Goal: Task Accomplishment & Management: Use online tool/utility

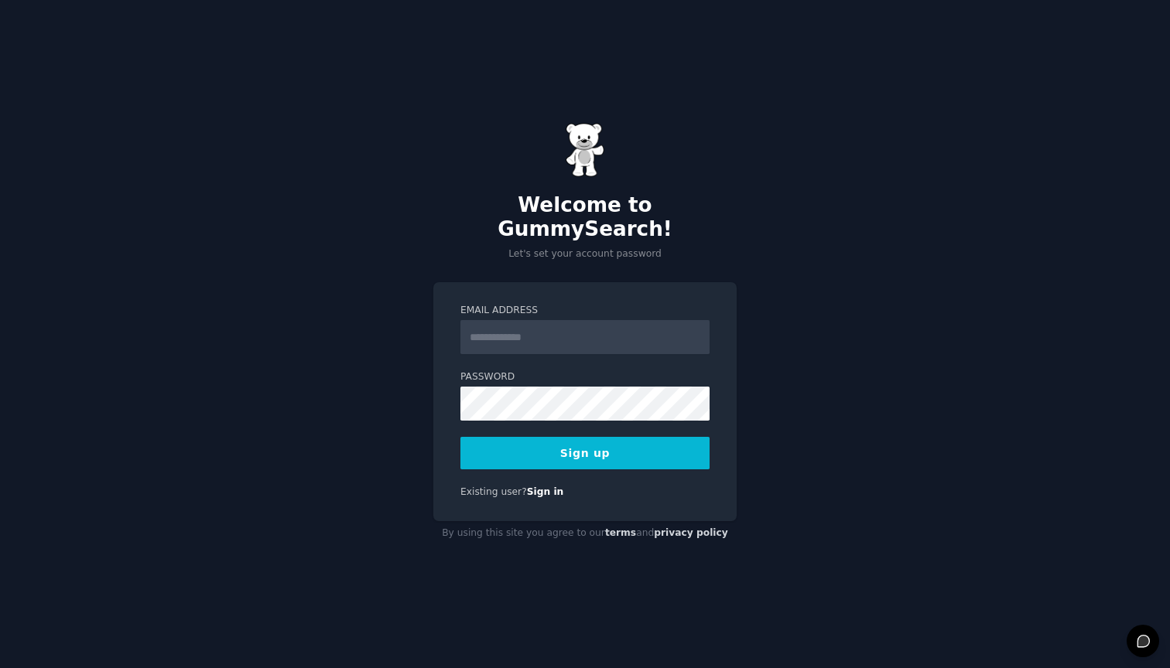
click at [516, 336] on input "Email Address" at bounding box center [584, 337] width 249 height 34
type input "**********"
click at [511, 446] on button "Sign up" at bounding box center [584, 453] width 249 height 32
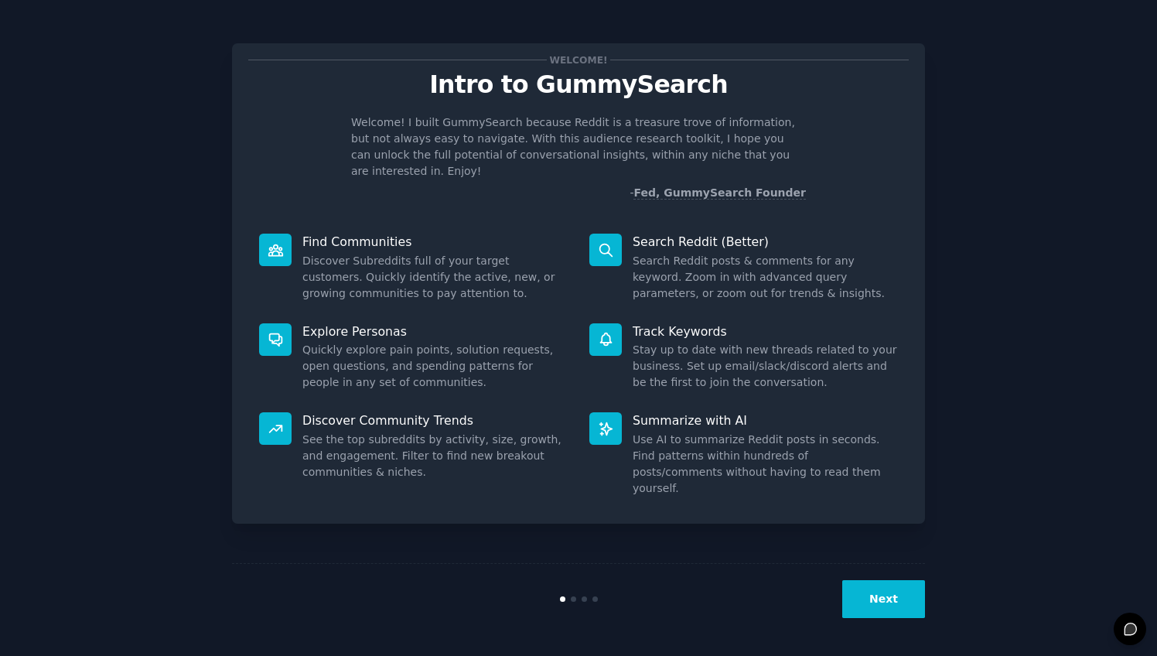
click at [876, 591] on button "Next" at bounding box center [883, 599] width 83 height 38
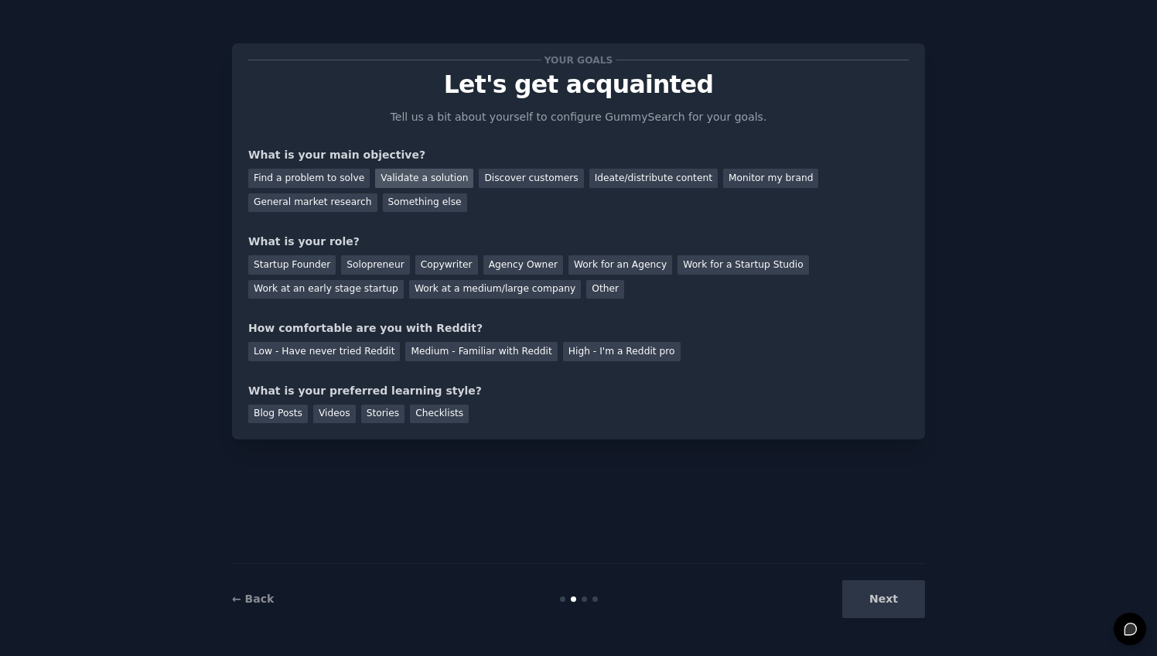
click at [455, 179] on div "Validate a solution" at bounding box center [424, 178] width 98 height 19
click at [620, 173] on div "Ideate/distribute content" at bounding box center [653, 178] width 128 height 19
click at [433, 171] on div "Validate a solution" at bounding box center [424, 178] width 98 height 19
click at [290, 270] on div "Startup Founder" at bounding box center [291, 264] width 87 height 19
click at [444, 347] on div "Medium - Familiar with Reddit" at bounding box center [481, 351] width 152 height 19
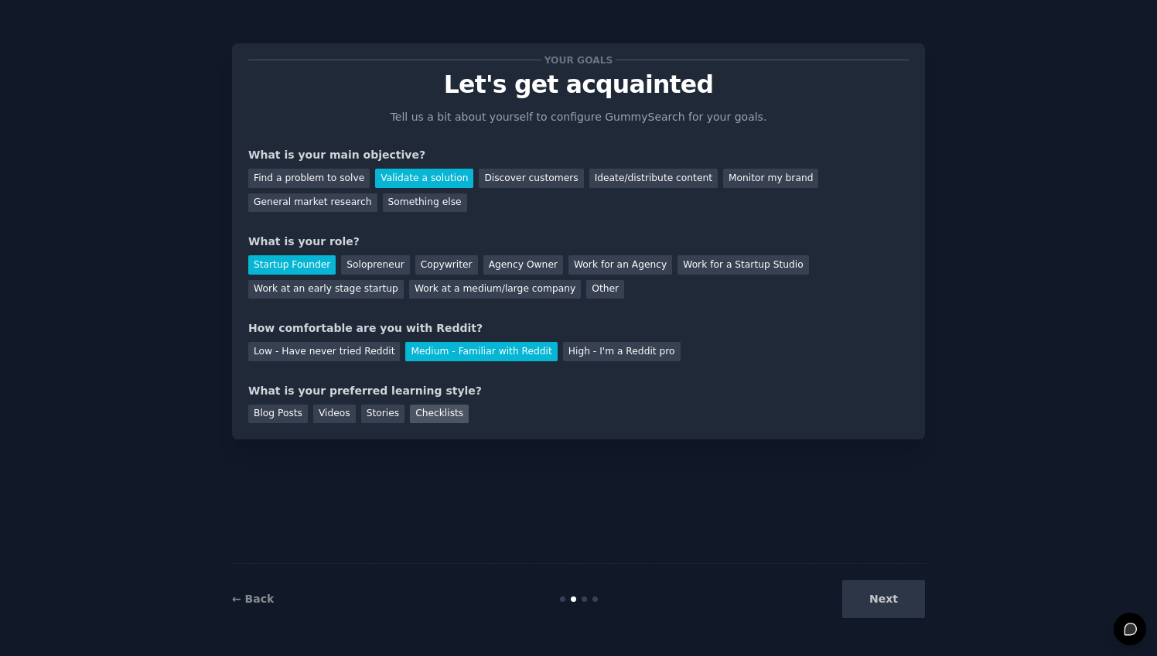
click at [429, 406] on div "Checklists" at bounding box center [439, 414] width 59 height 19
click at [893, 604] on button "Next" at bounding box center [883, 599] width 83 height 38
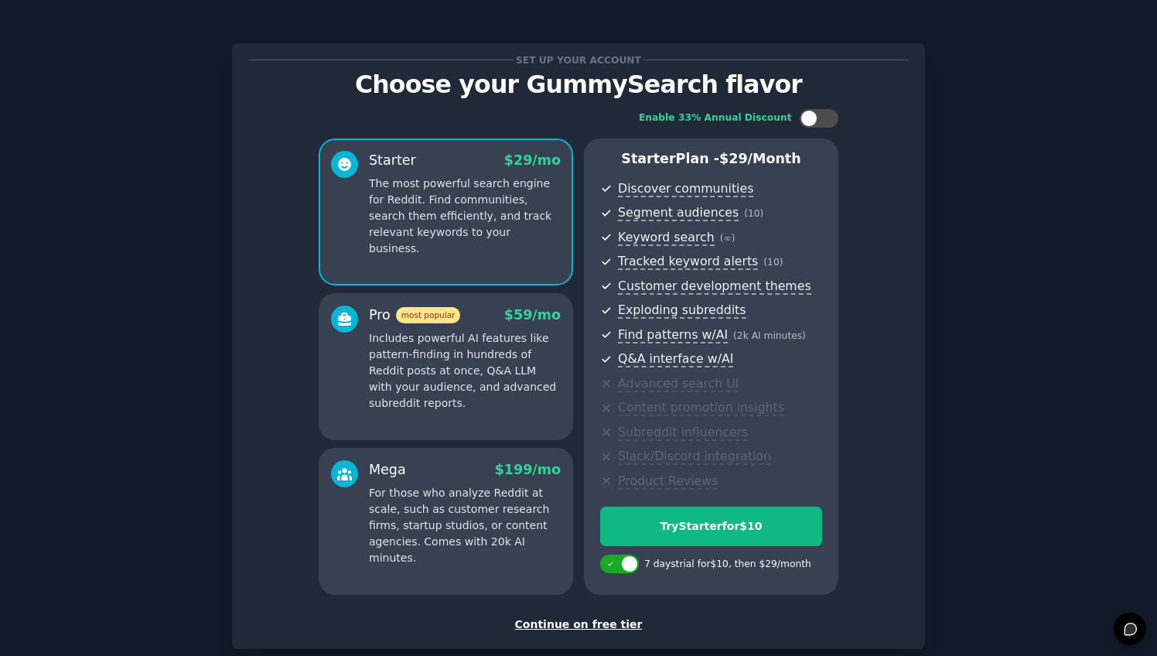
click at [558, 621] on div "Continue on free tier" at bounding box center [578, 624] width 661 height 16
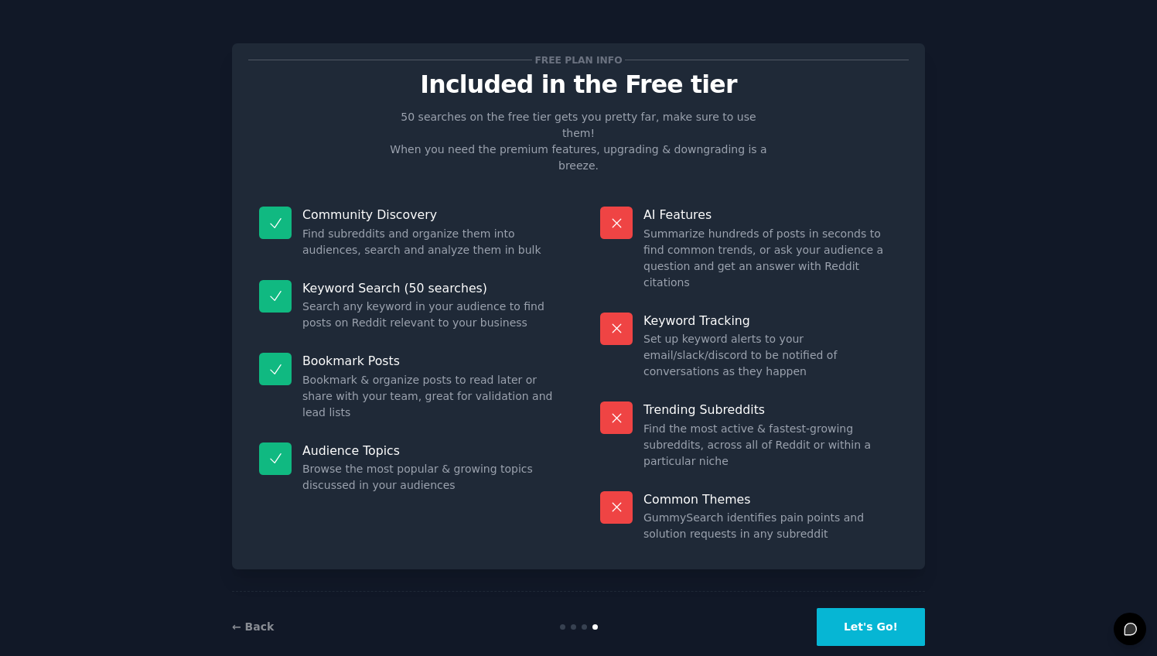
click at [858, 608] on button "Let's Go!" at bounding box center [871, 627] width 108 height 38
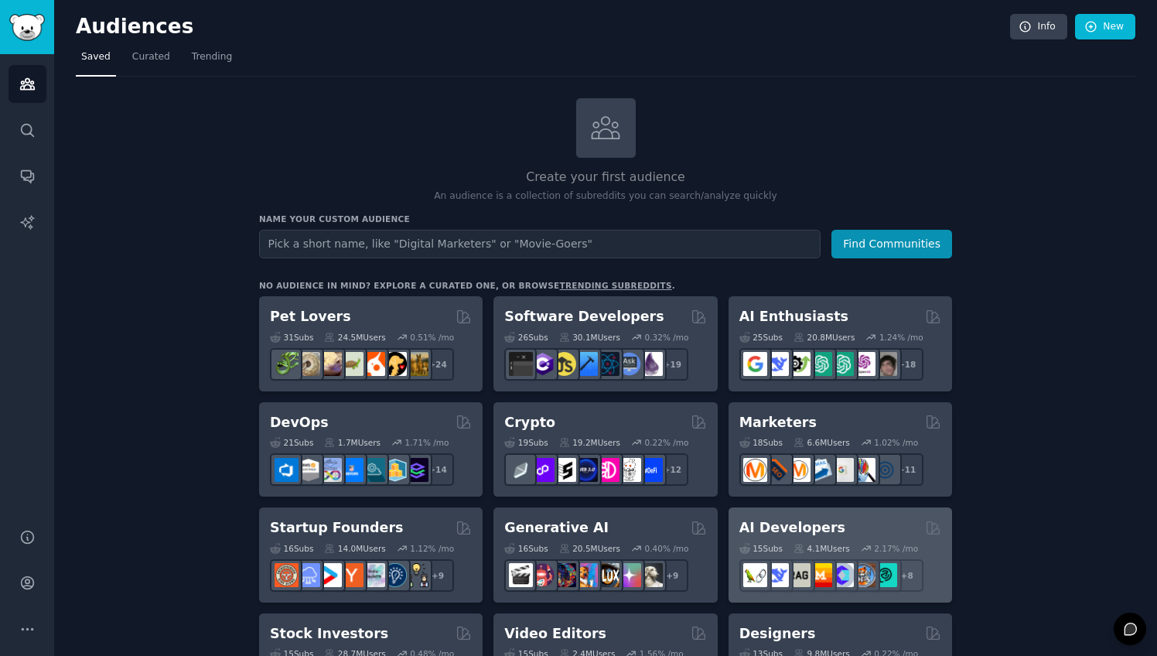
click at [850, 597] on div "AI Developers 15 Sub s 4.1M Users 2.17 % /mo + 8" at bounding box center [841, 554] width 224 height 95
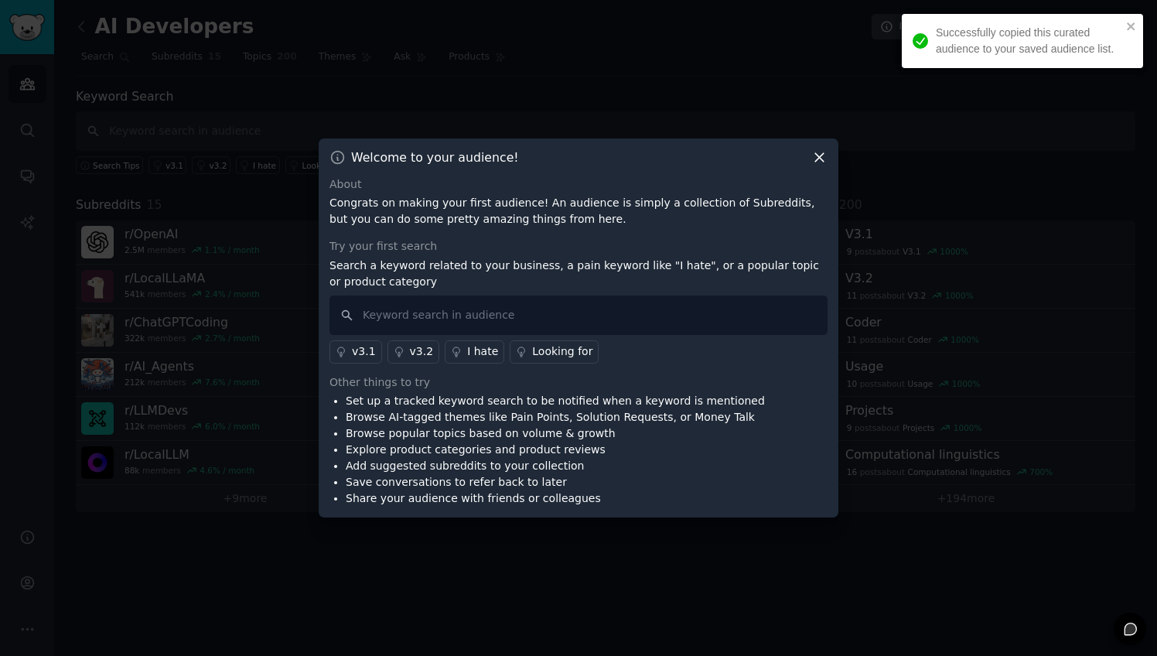
click at [821, 160] on icon at bounding box center [819, 157] width 16 height 16
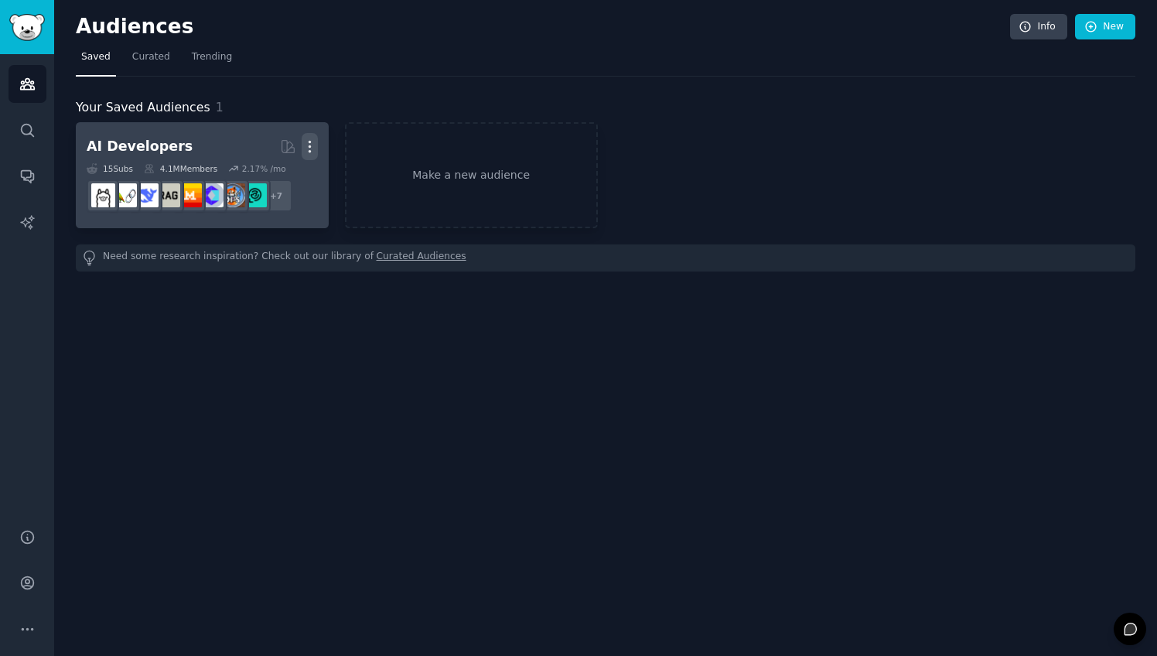
click at [307, 152] on icon "button" at bounding box center [310, 146] width 16 height 16
click at [268, 183] on p "Delete" at bounding box center [268, 179] width 36 height 16
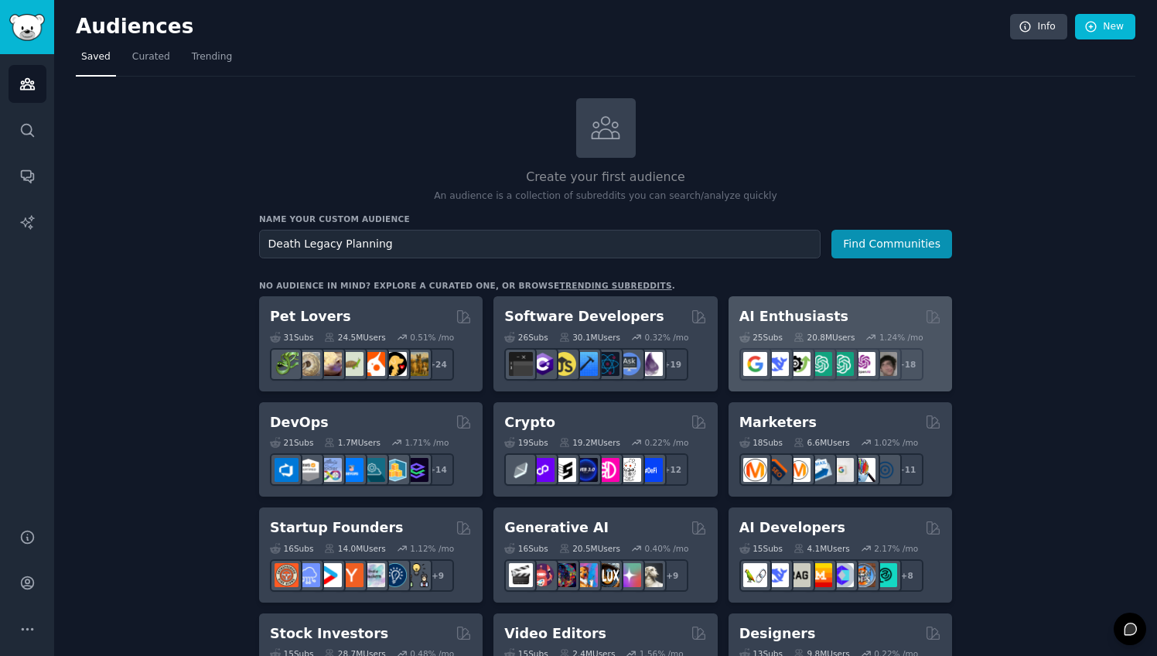
type input "Death Legacy Planning"
click at [893, 242] on button "Find Communities" at bounding box center [891, 244] width 121 height 29
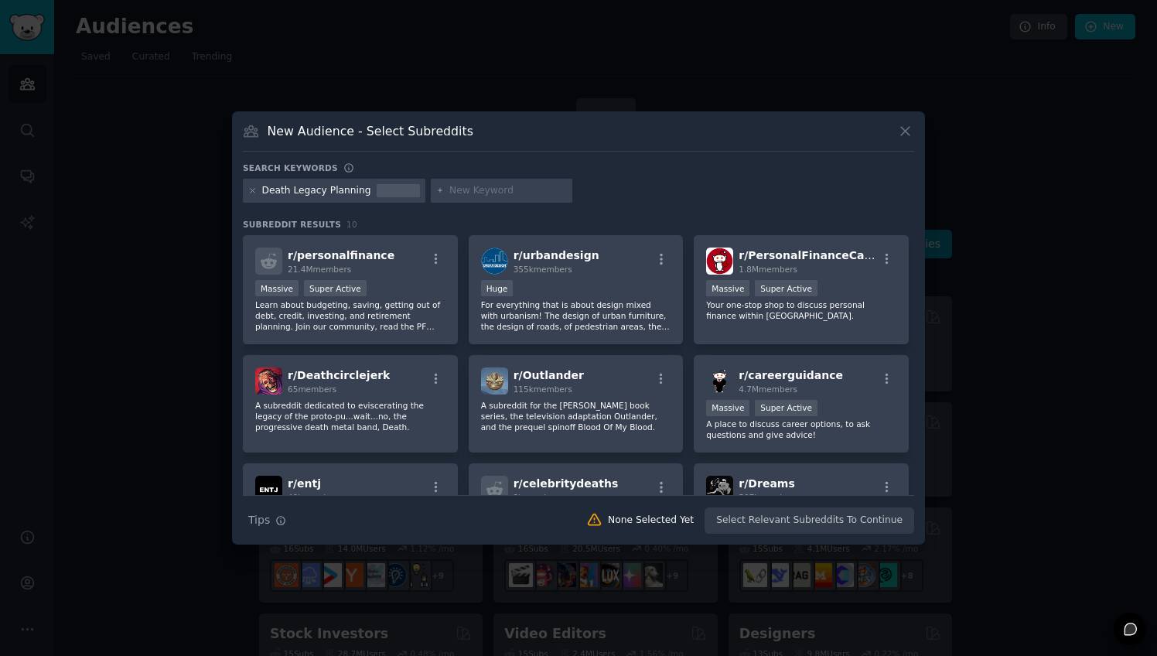
click at [401, 195] on div at bounding box center [398, 191] width 43 height 14
click at [256, 190] on icon at bounding box center [252, 190] width 9 height 9
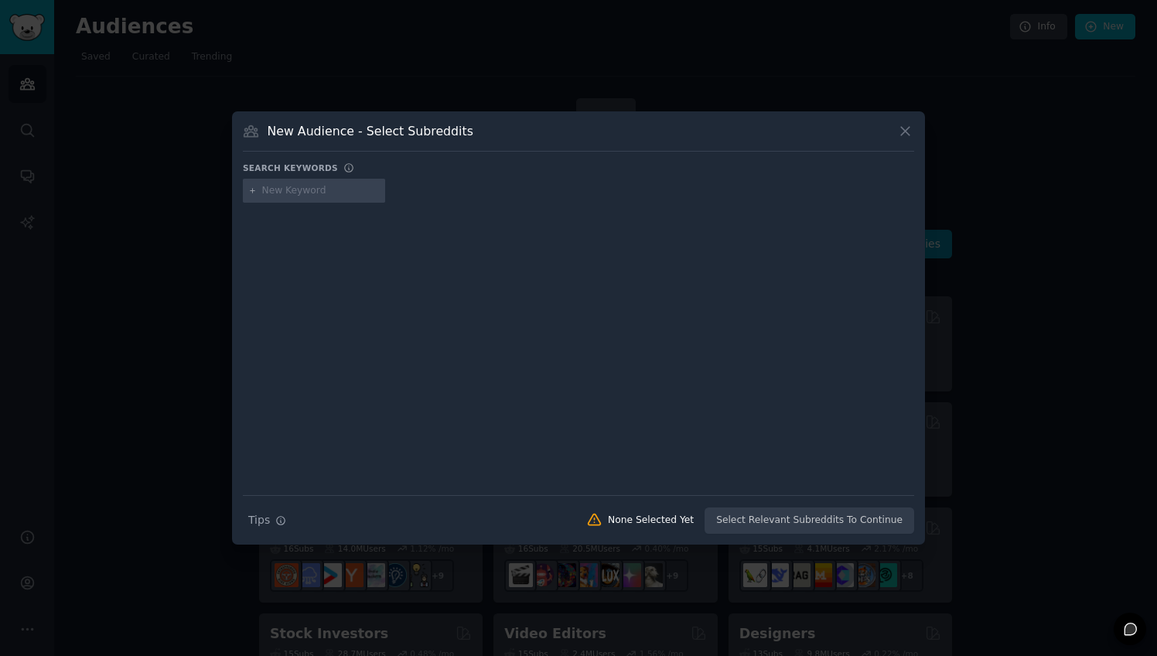
click at [266, 192] on input "text" at bounding box center [321, 191] width 118 height 14
type input "Death"
click at [368, 245] on div at bounding box center [578, 338] width 671 height 260
click at [254, 190] on icon at bounding box center [252, 190] width 9 height 9
click at [254, 191] on icon at bounding box center [252, 190] width 9 height 9
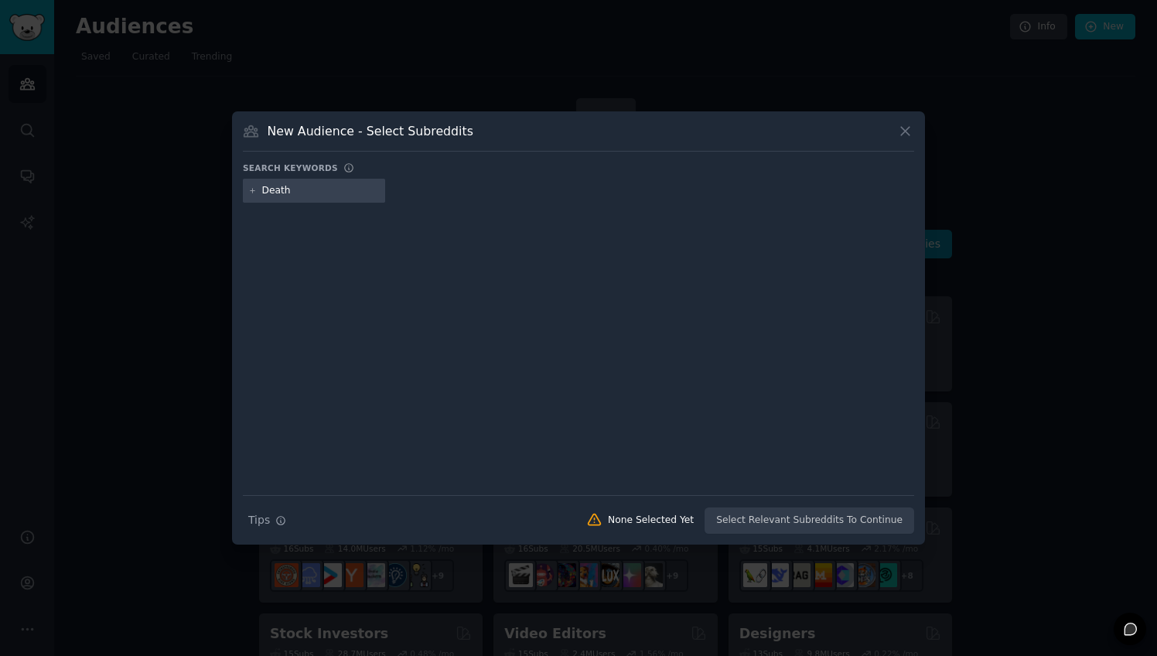
click at [255, 193] on icon at bounding box center [252, 190] width 9 height 9
click at [356, 203] on div "Death" at bounding box center [578, 194] width 671 height 30
click at [309, 191] on input "Death" at bounding box center [321, 191] width 118 height 14
click at [527, 288] on div at bounding box center [578, 338] width 671 height 260
click at [897, 135] on icon at bounding box center [905, 131] width 16 height 16
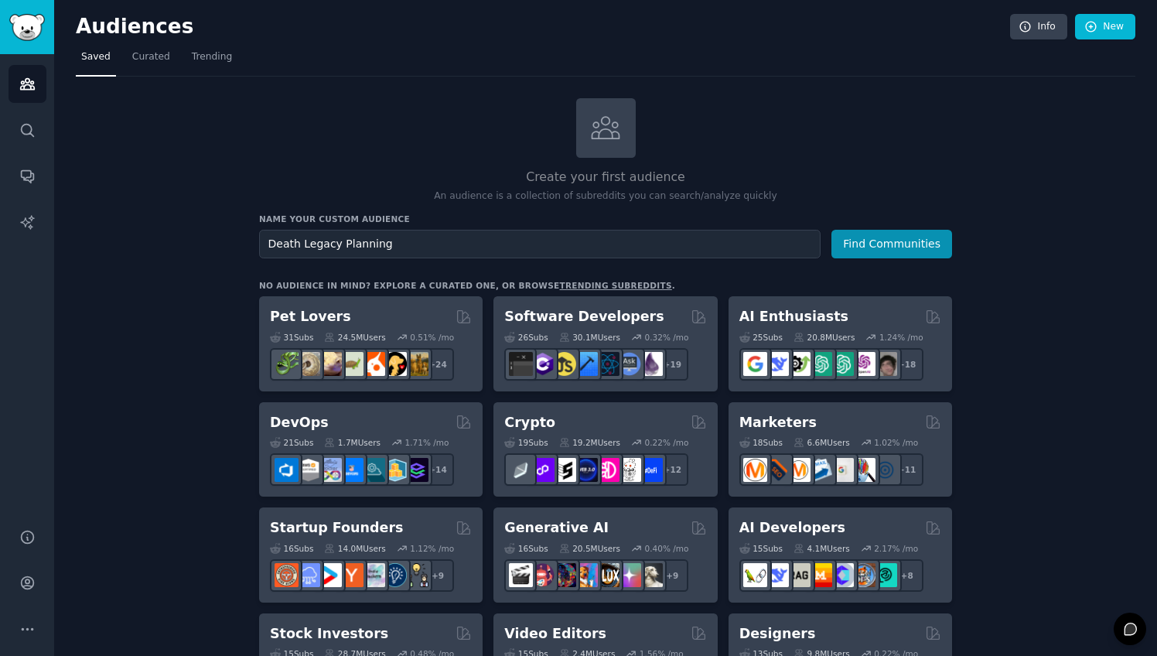
click at [913, 131] on div "Create your first audience An audience is a collection of subreddits you can se…" at bounding box center [605, 150] width 693 height 105
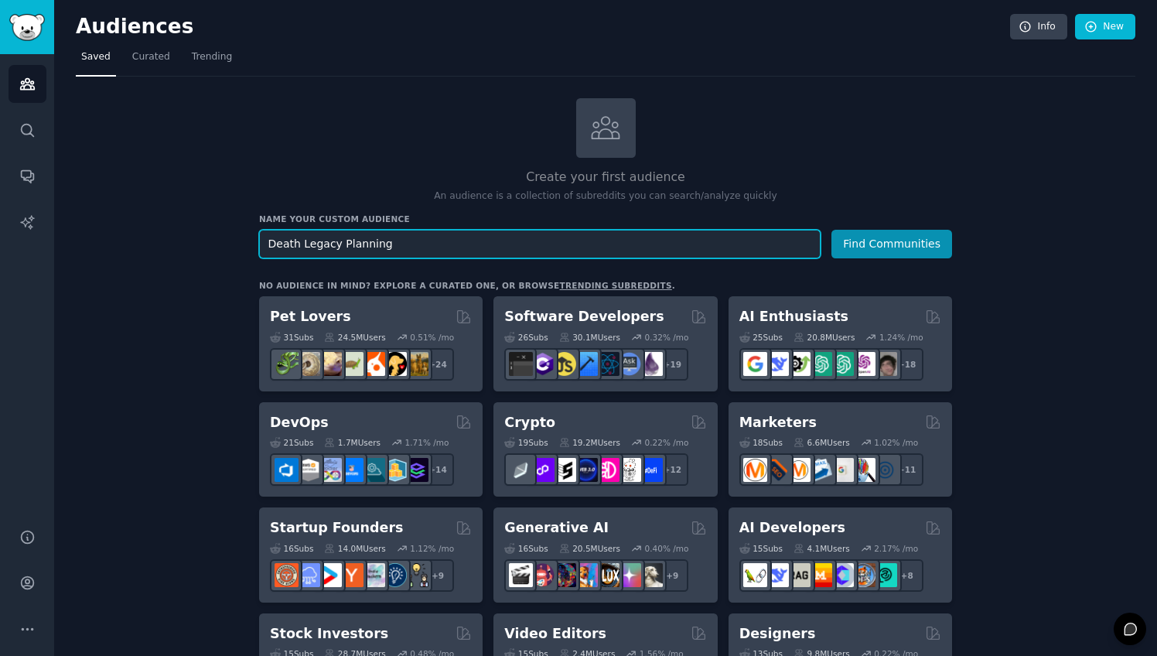
click at [402, 238] on input "Death Legacy Planning" at bounding box center [540, 244] width 562 height 29
type input "Death"
click at [893, 242] on button "Find Communities" at bounding box center [891, 244] width 121 height 29
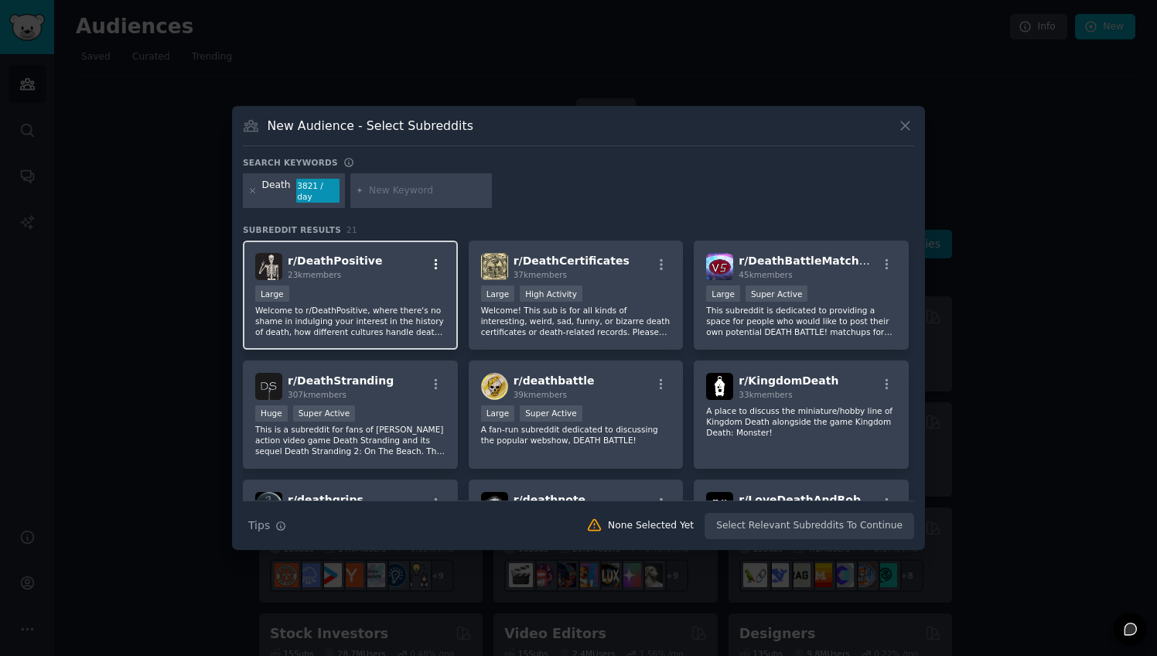
click at [436, 261] on icon "button" at bounding box center [436, 265] width 14 height 14
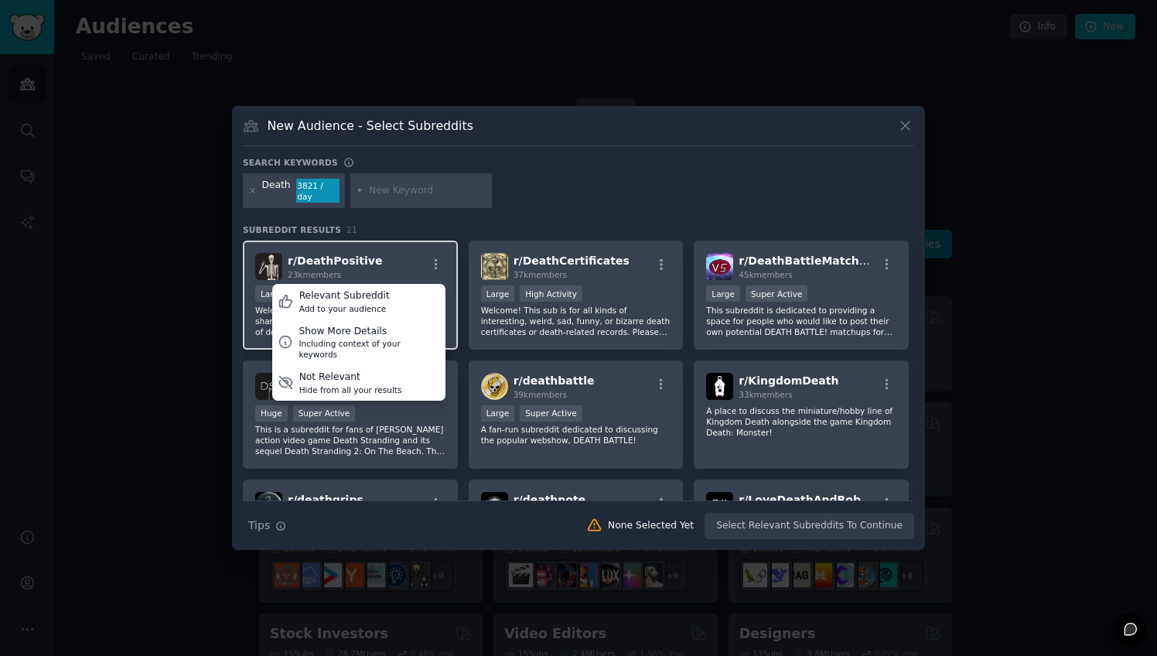
click at [396, 256] on div "r/ DeathPositive 23k members Relevant Subreddit Add to your audience Show More …" at bounding box center [350, 266] width 190 height 27
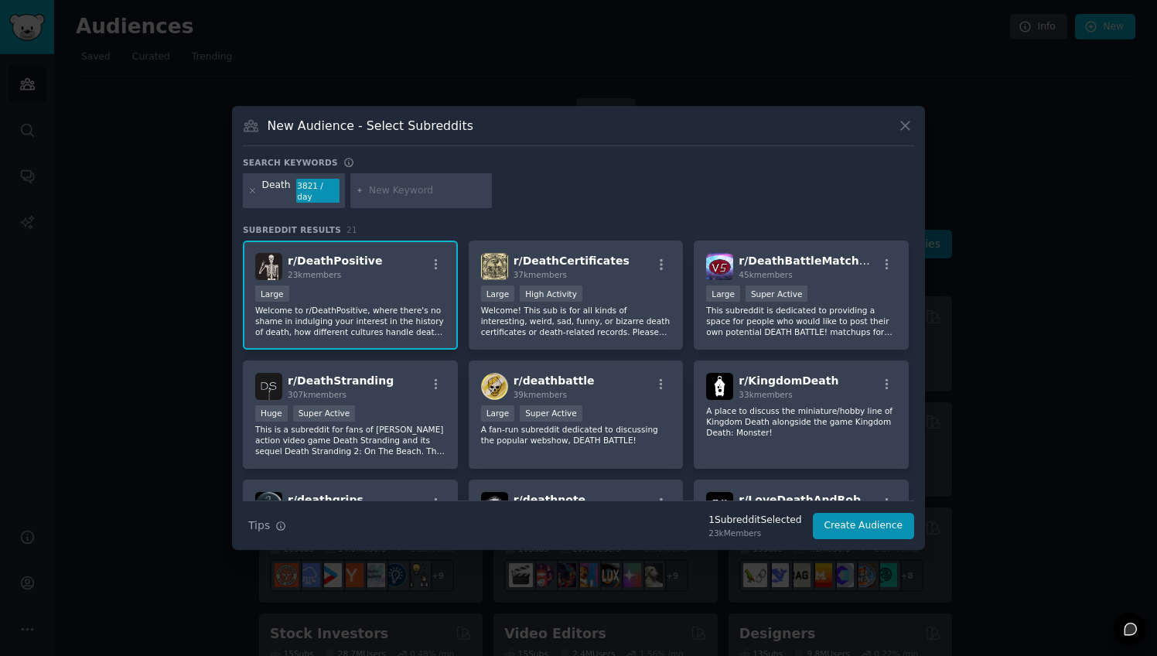
click at [396, 256] on div "r/ DeathPositive 23k members" at bounding box center [350, 266] width 190 height 27
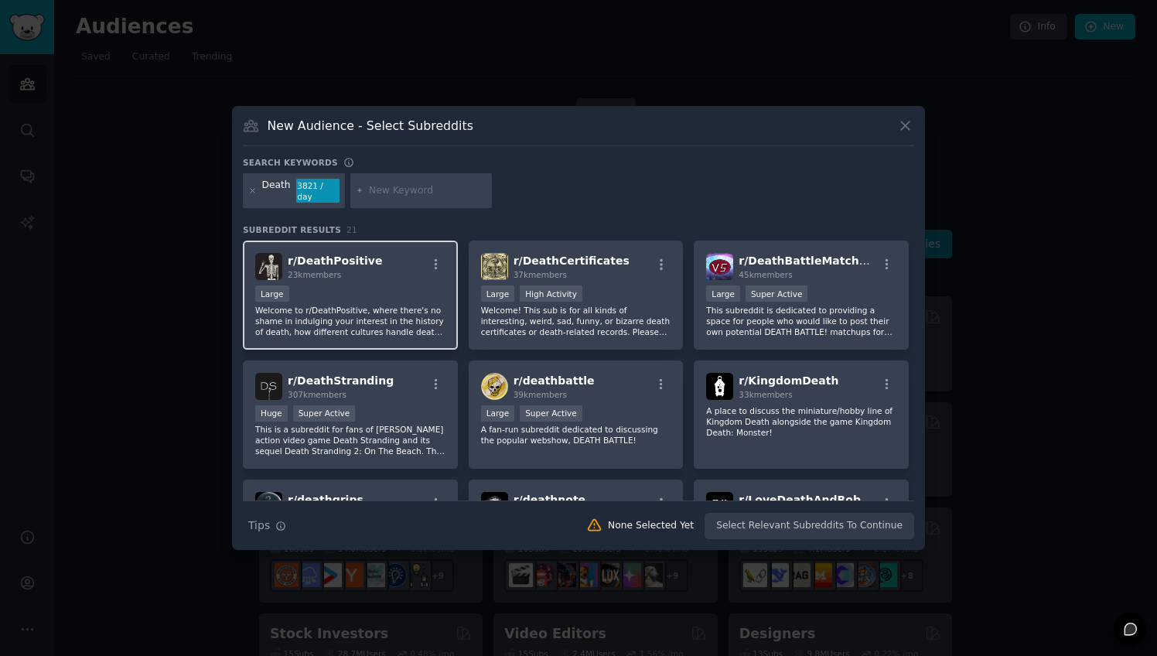
click at [396, 256] on div "r/ DeathPositive 23k members" at bounding box center [350, 266] width 190 height 27
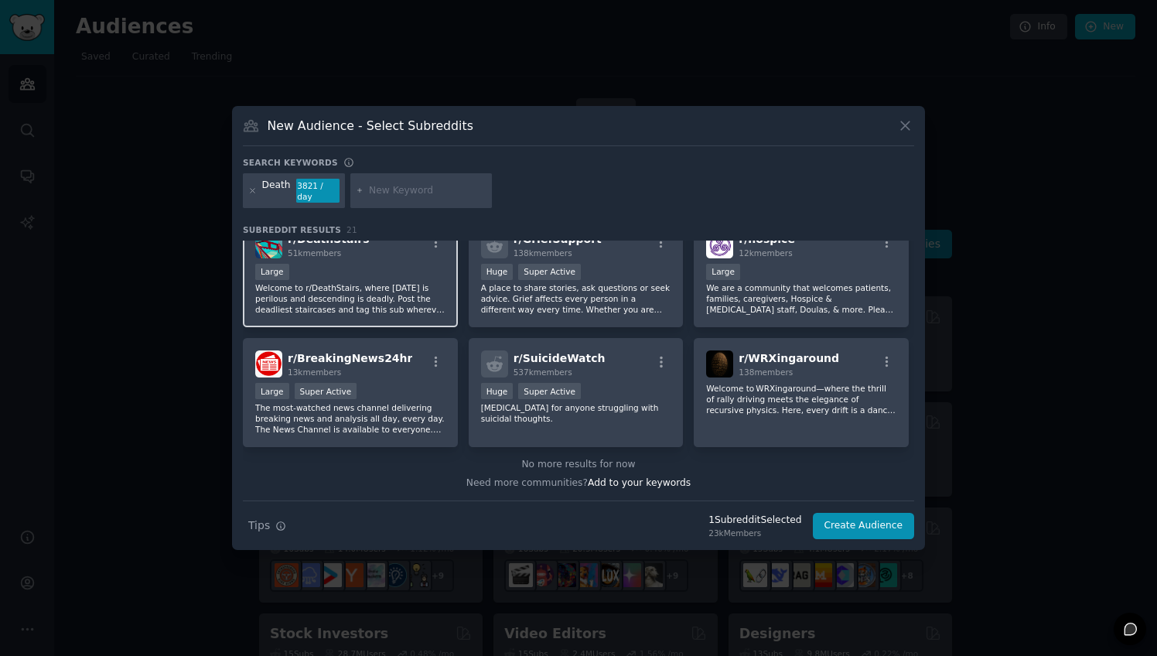
scroll to position [616, 0]
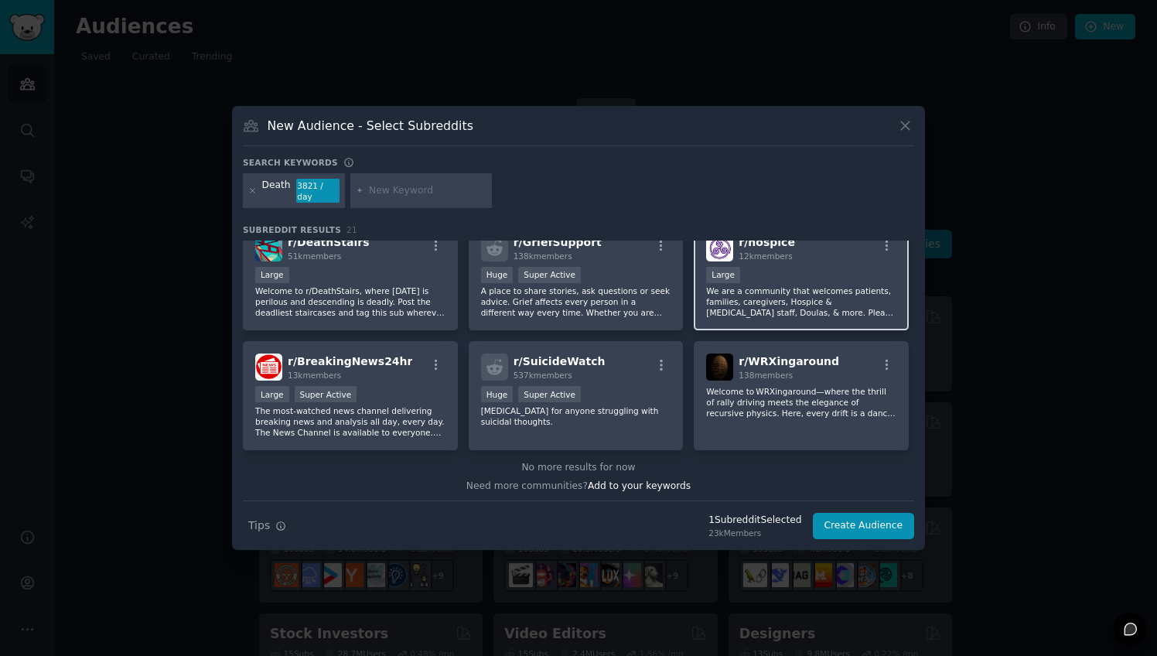
click at [779, 285] on p "We are a community that welcomes patients, families, caregivers, Hospice & Pall…" at bounding box center [801, 301] width 190 height 32
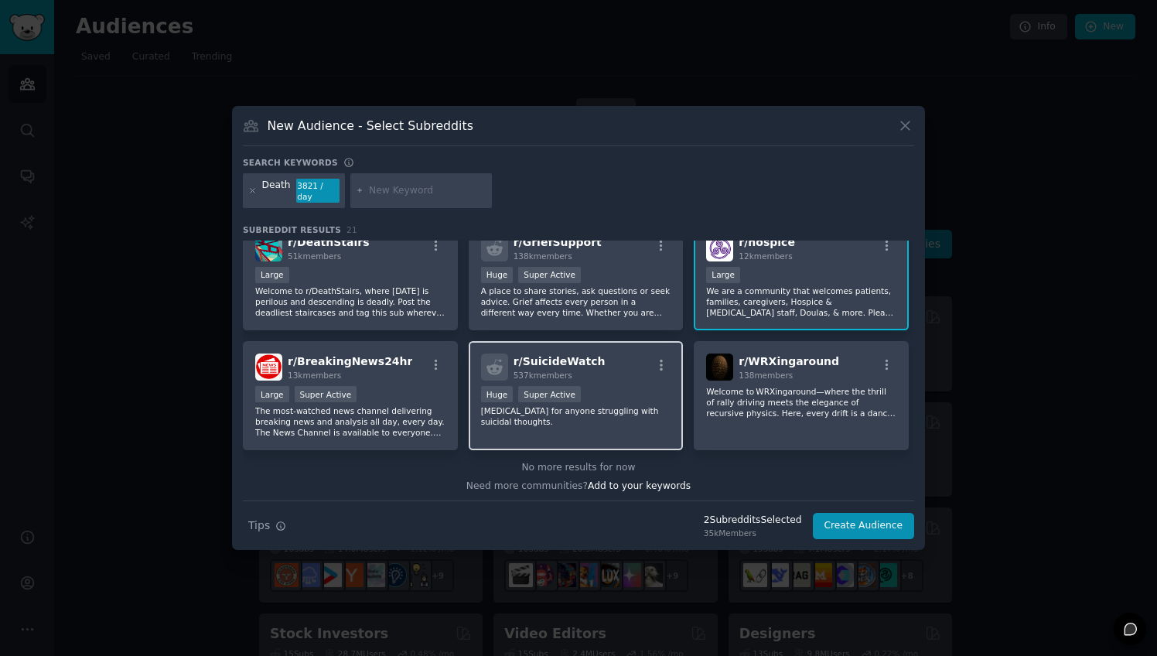
scroll to position [603, 0]
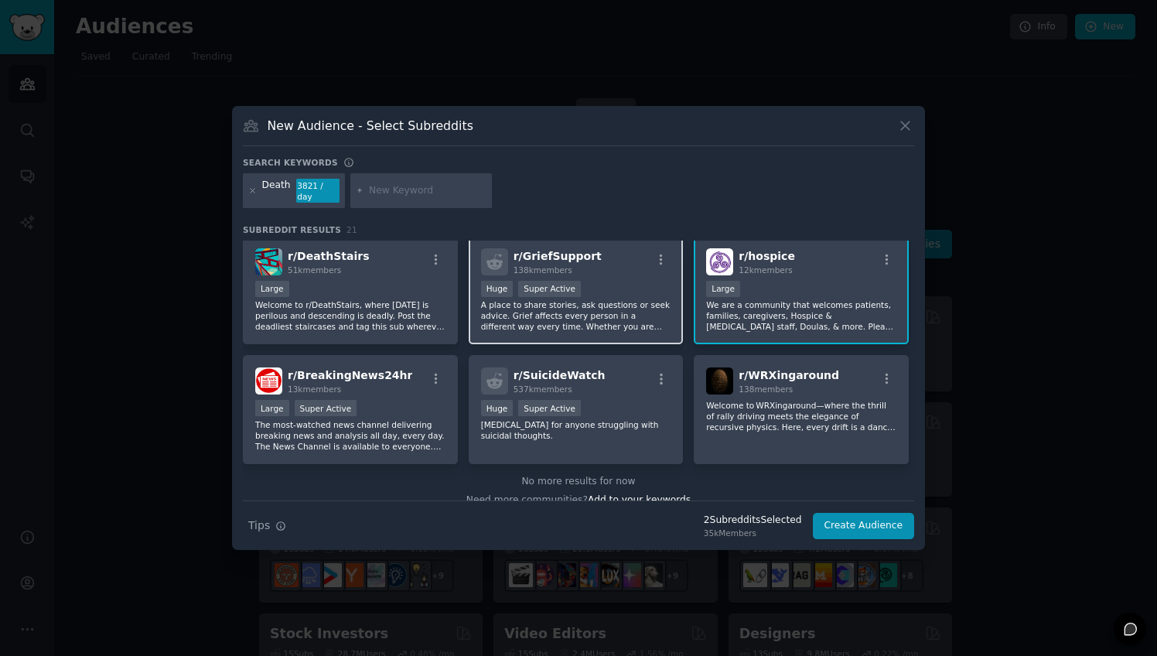
click at [608, 312] on p "A place to share stories, ask questions or seek advice. Grief affects every per…" at bounding box center [576, 315] width 190 height 32
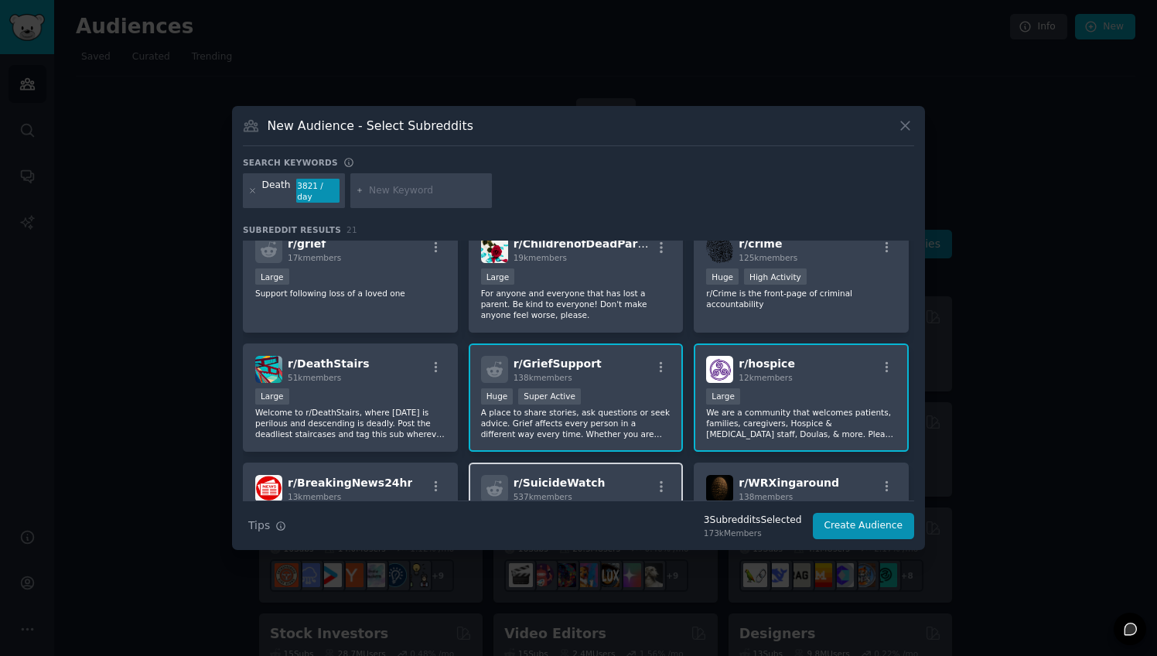
scroll to position [360, 0]
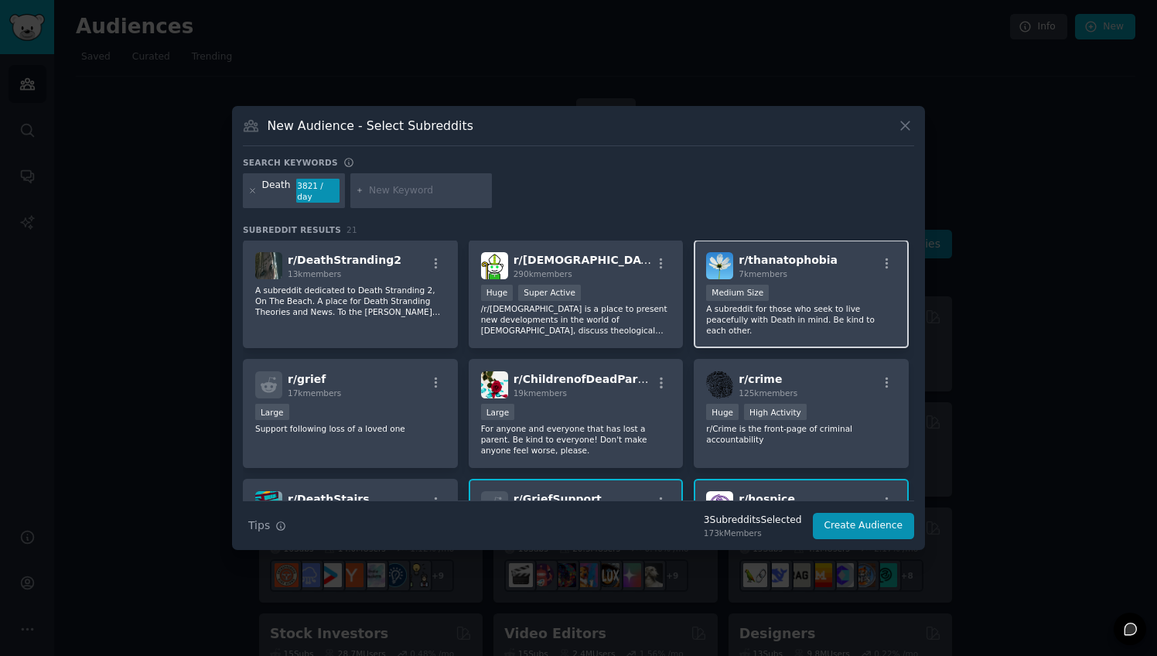
click at [837, 303] on p "A subreddit for those who seek to live peacefully with Death in mind. Be kind t…" at bounding box center [801, 319] width 190 height 32
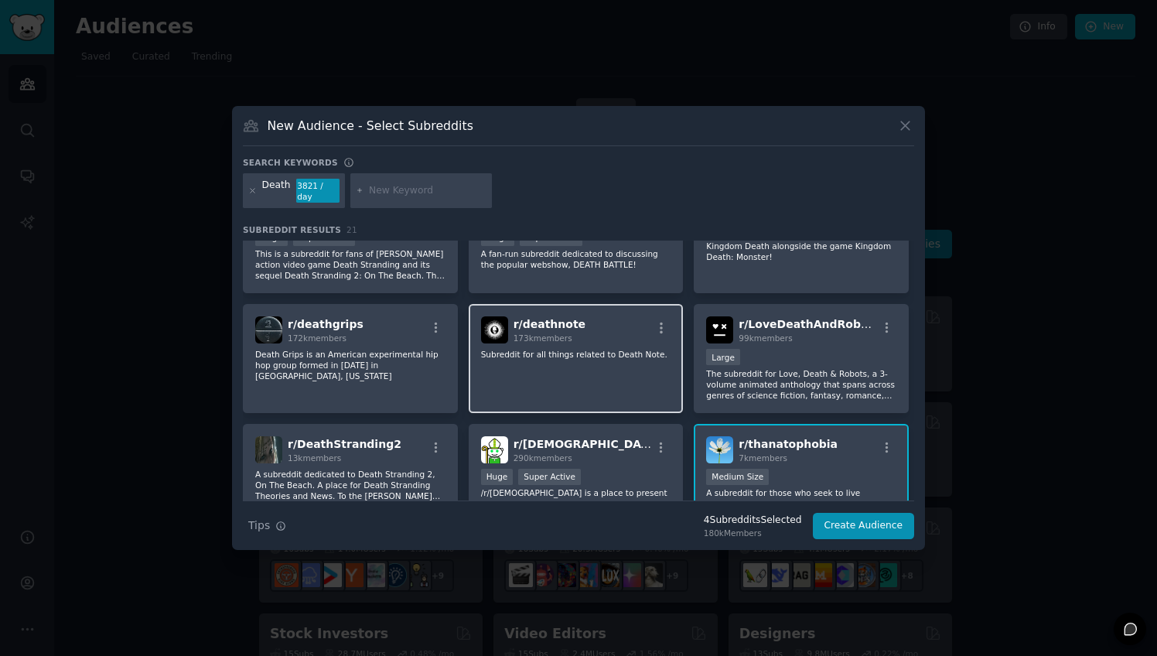
scroll to position [0, 0]
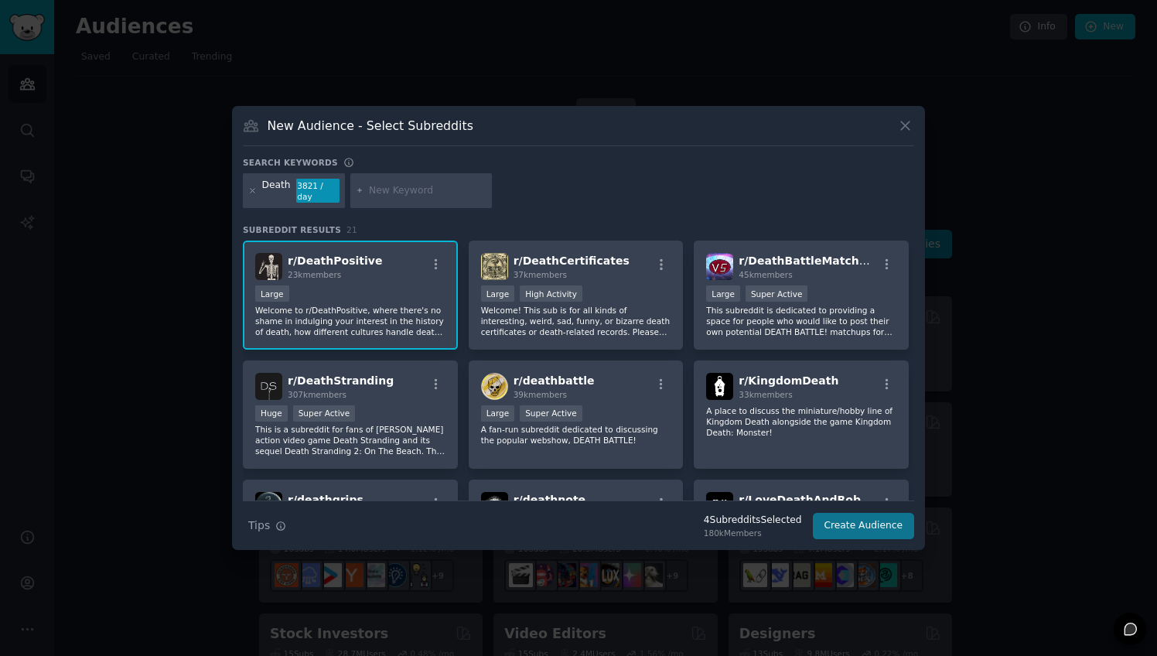
click at [860, 517] on button "Create Audience" at bounding box center [864, 526] width 102 height 26
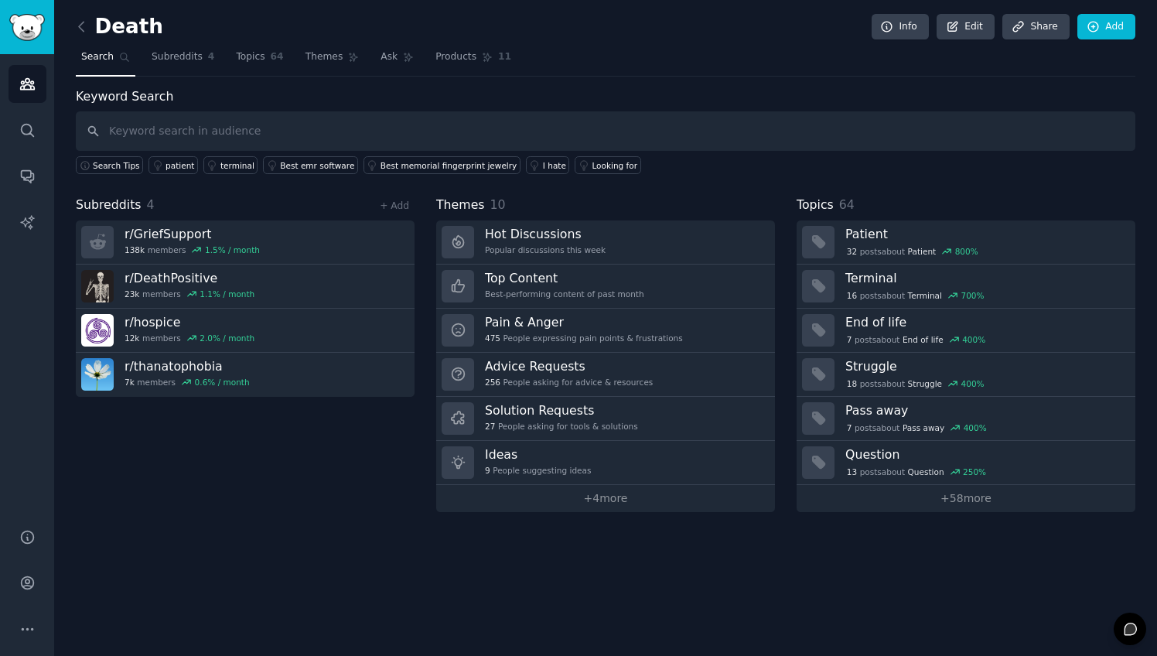
click at [151, 131] on input "text" at bounding box center [606, 130] width 1060 height 39
type input "Preparing for end of life, recording end of end of life wishes and assets"
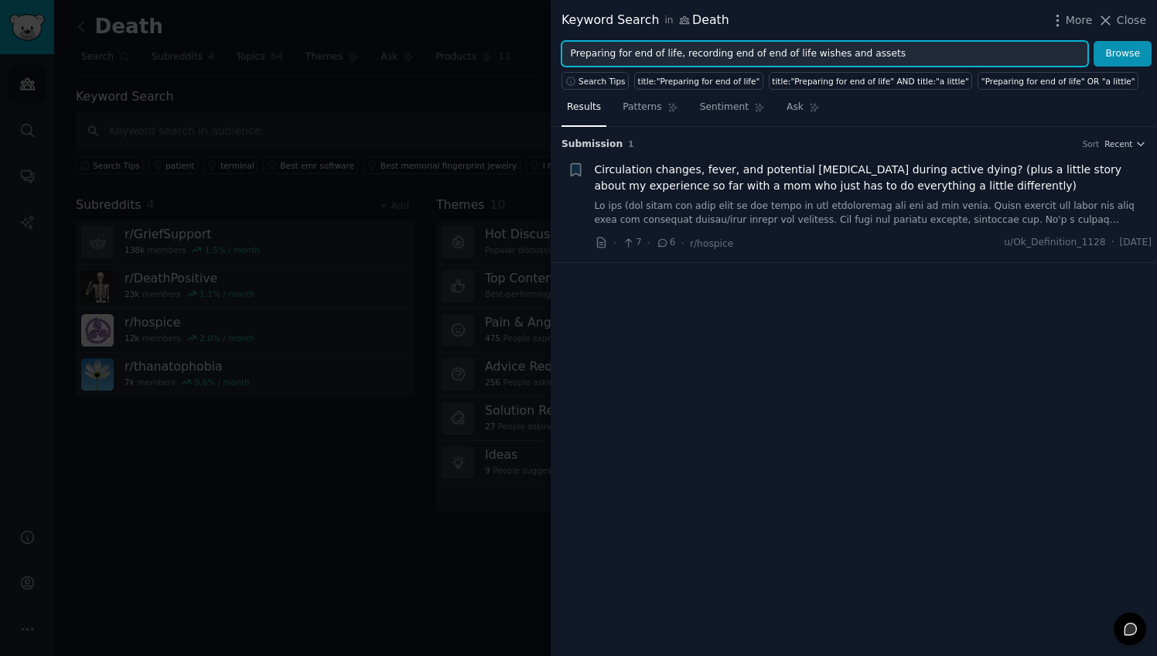
click at [692, 55] on input "Preparing for end of life, recording end of end of life wishes and assets" at bounding box center [825, 54] width 527 height 26
drag, startPoint x: 687, startPoint y: 56, endPoint x: 519, endPoint y: 41, distance: 168.5
click at [519, 41] on div "Keyword Search in Death More Close Preparing for end of life, recording end of …" at bounding box center [578, 328] width 1157 height 656
type input "Recording end of end of life wishes and assets"
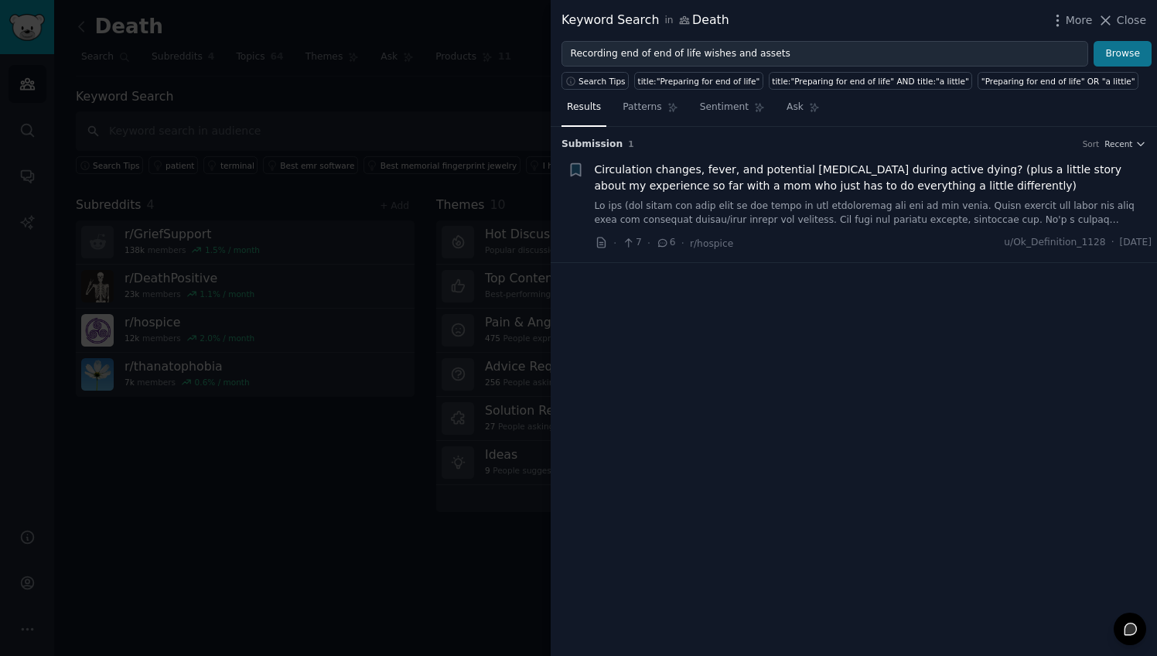
click at [1128, 56] on button "Browse" at bounding box center [1123, 54] width 58 height 26
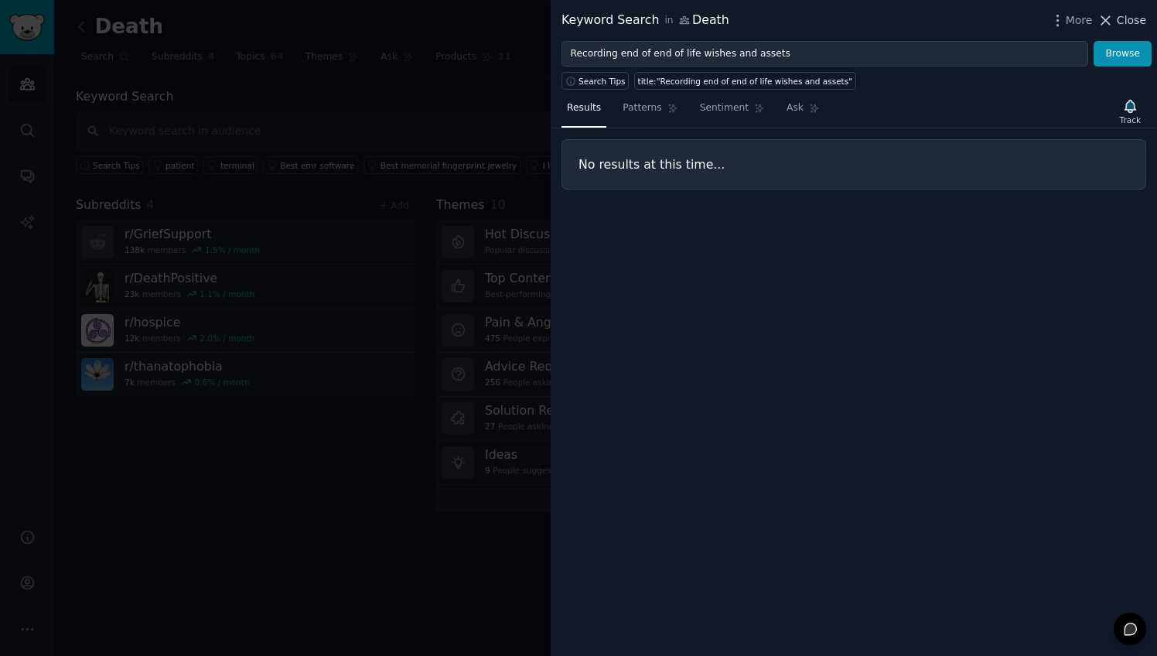
click at [1122, 14] on span "Close" at bounding box center [1131, 20] width 29 height 16
